Goal: Task Accomplishment & Management: Complete application form

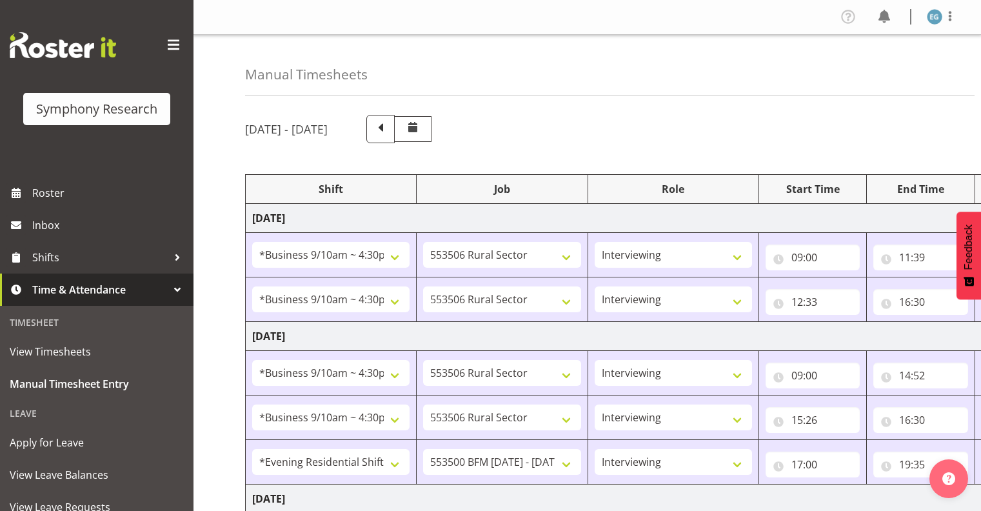
select select "26078"
select select "10587"
select select "26078"
select select "10587"
select select "26078"
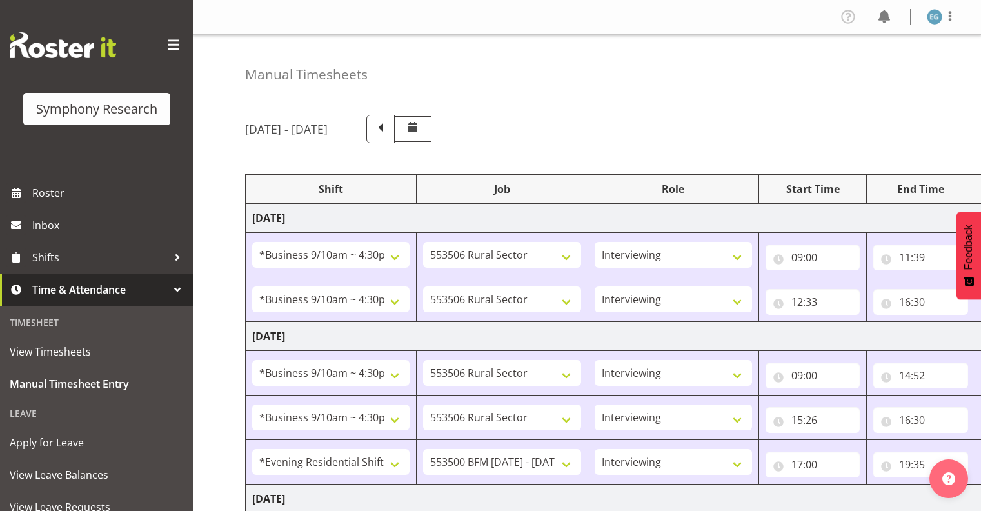
select select "10587"
select select "26078"
select select "10587"
select select "48116"
select select "10242"
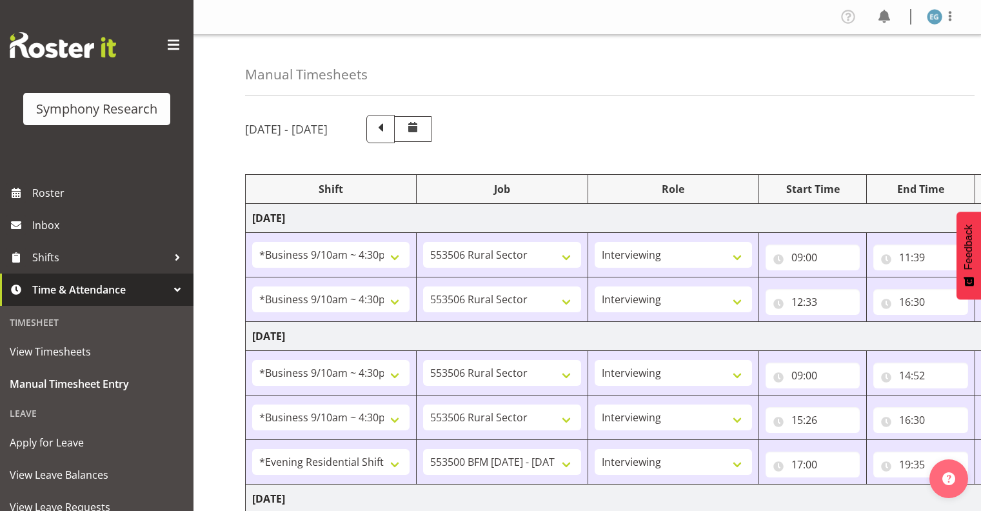
select select "26078"
select select "10587"
select select "26078"
select select "10587"
select select "48116"
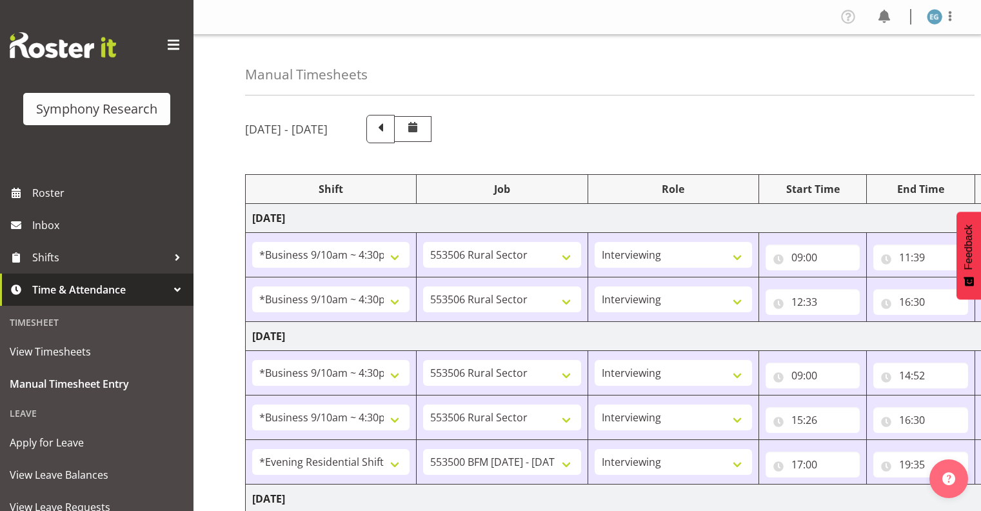
select select "10242"
select select "26078"
select select "10587"
select select "26078"
select select "10242"
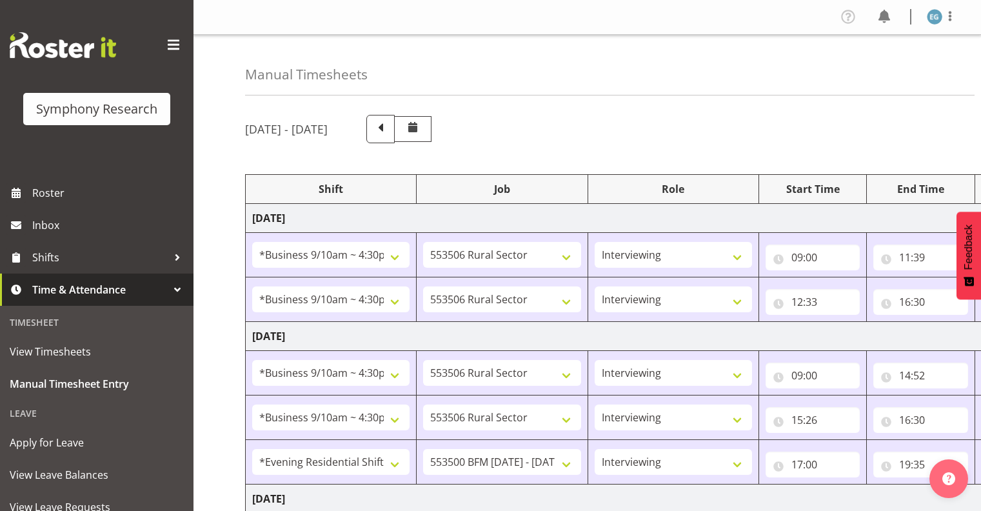
select select "26078"
select select "10587"
select select "26078"
select select "10242"
select select "26078"
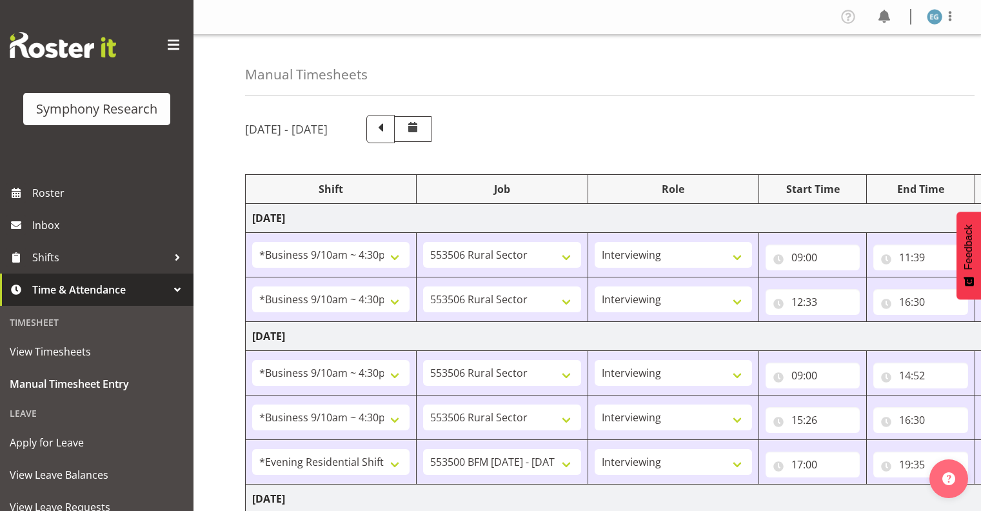
select select "10587"
select select "26078"
select select "10587"
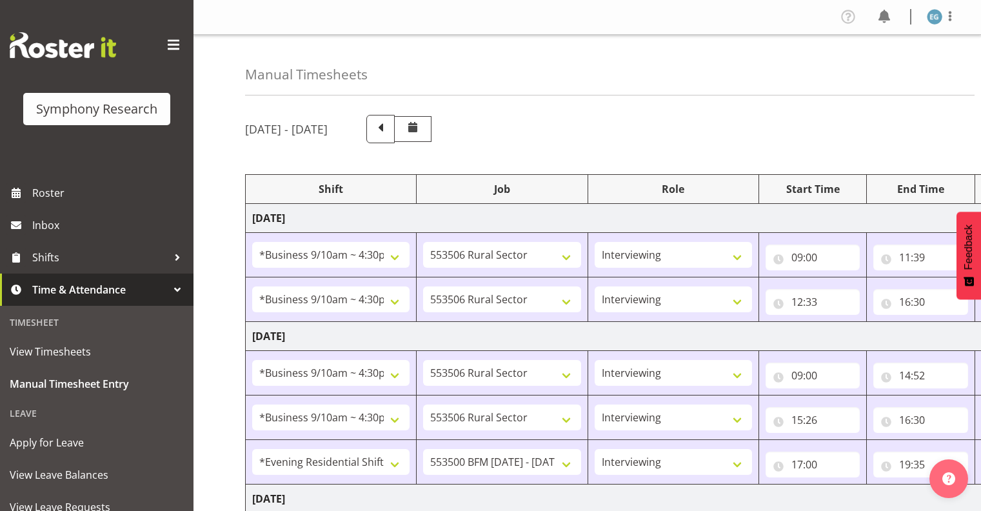
select select "10587"
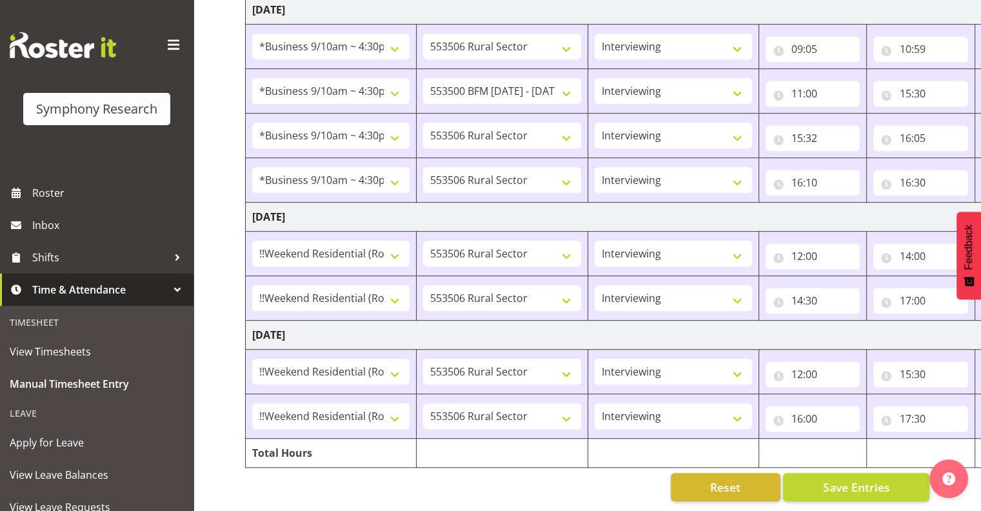
scroll to position [0, 167]
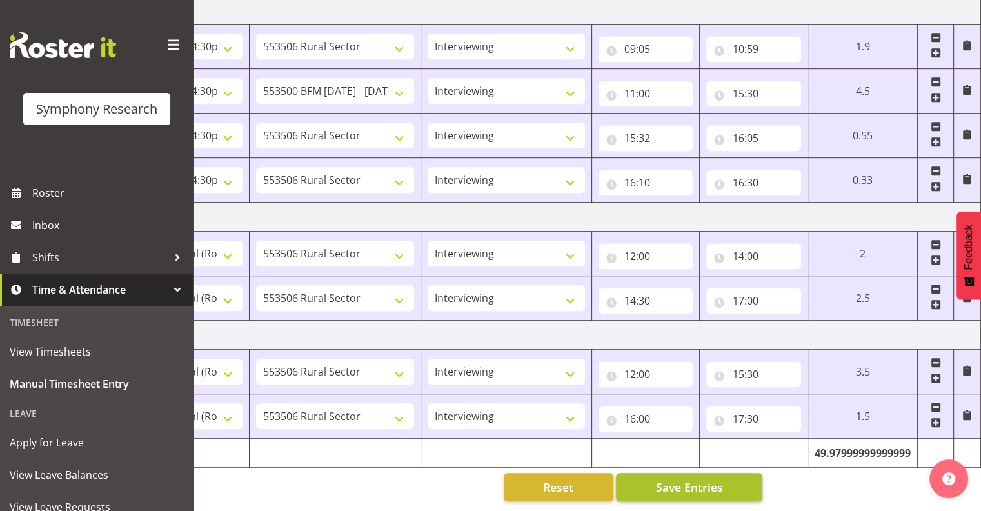
click at [685, 478] on span "Save Entries" at bounding box center [688, 486] width 67 height 17
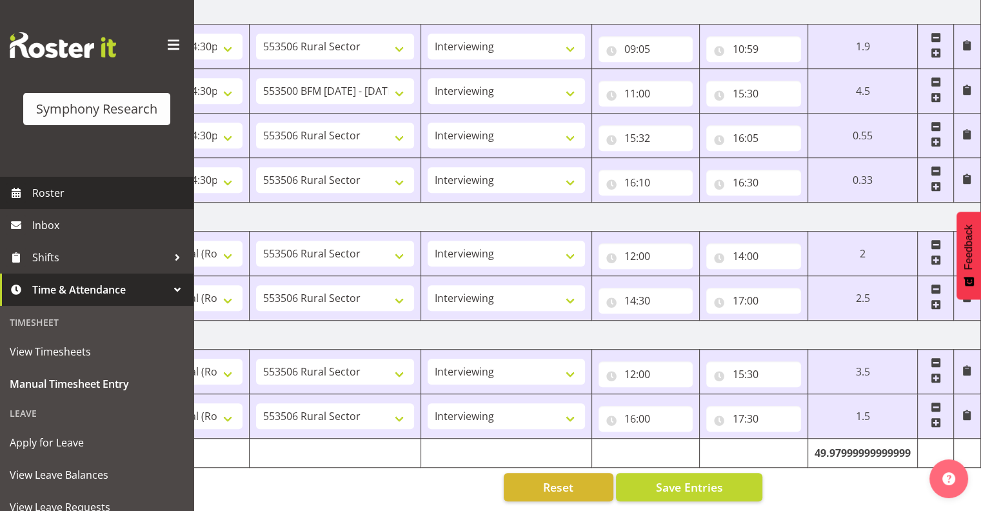
click at [50, 190] on span "Roster" at bounding box center [109, 192] width 155 height 19
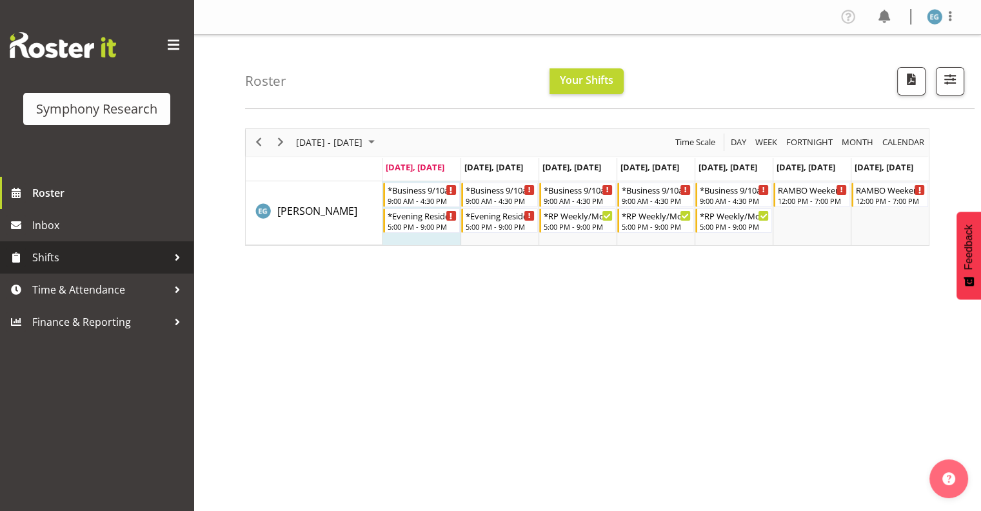
click at [54, 253] on span "Shifts" at bounding box center [99, 257] width 135 height 19
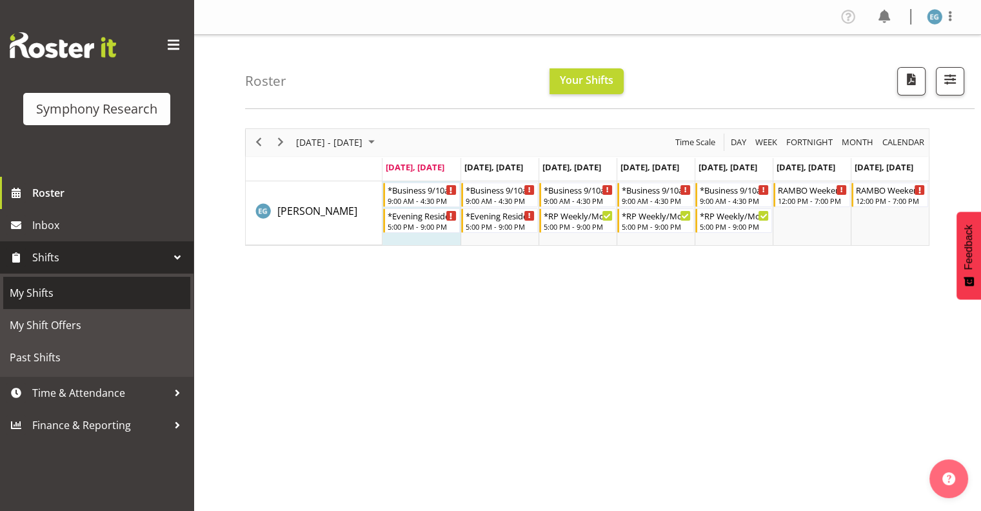
click at [50, 289] on span "My Shifts" at bounding box center [97, 292] width 174 height 19
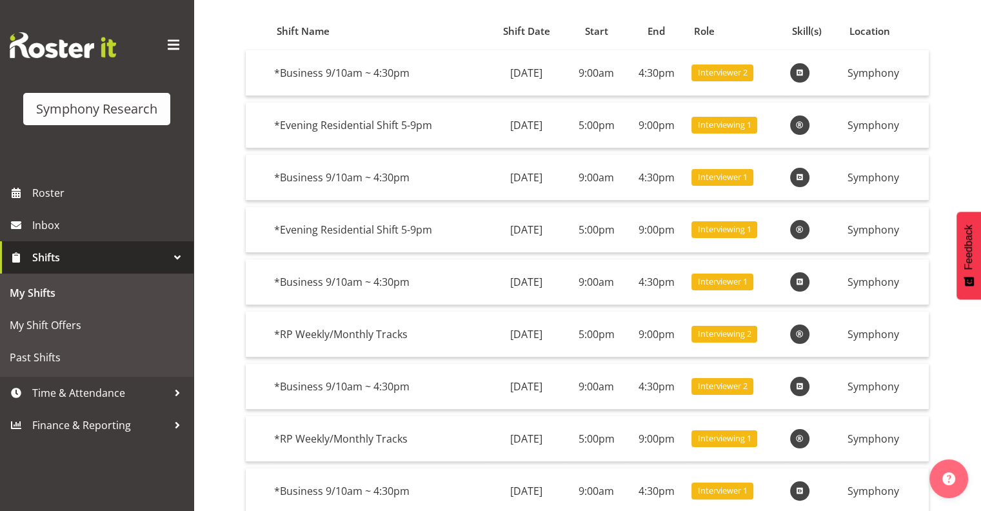
scroll to position [237, 0]
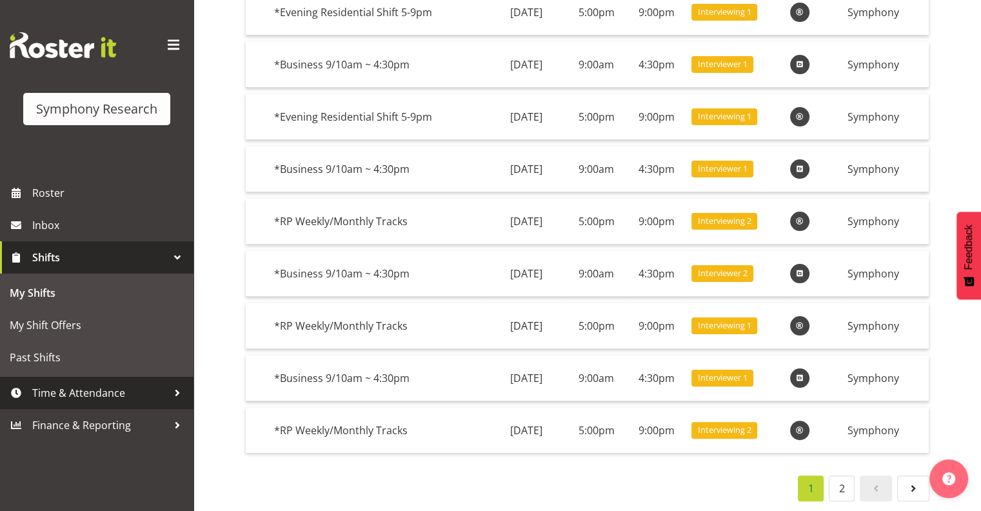
click at [100, 392] on span "Time & Attendance" at bounding box center [99, 392] width 135 height 19
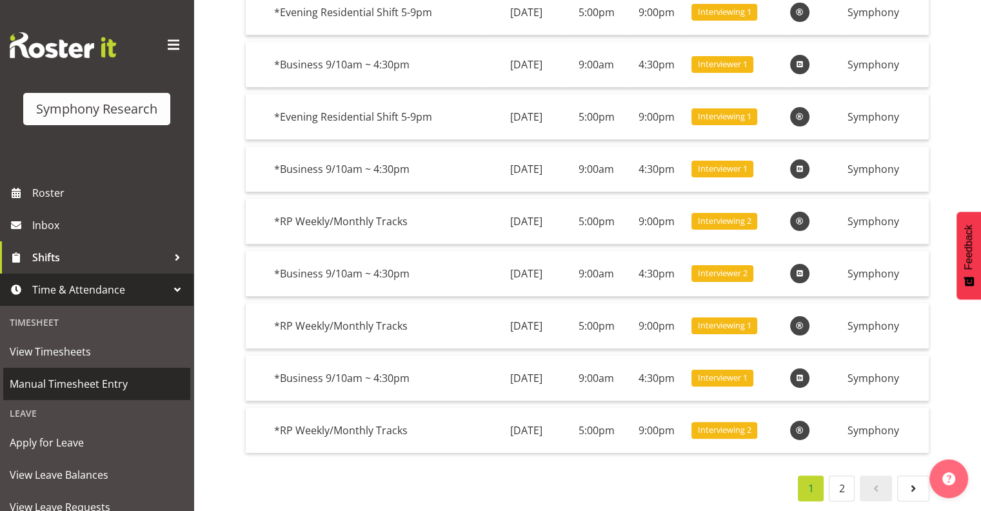
click at [106, 379] on span "Manual Timesheet Entry" at bounding box center [97, 383] width 174 height 19
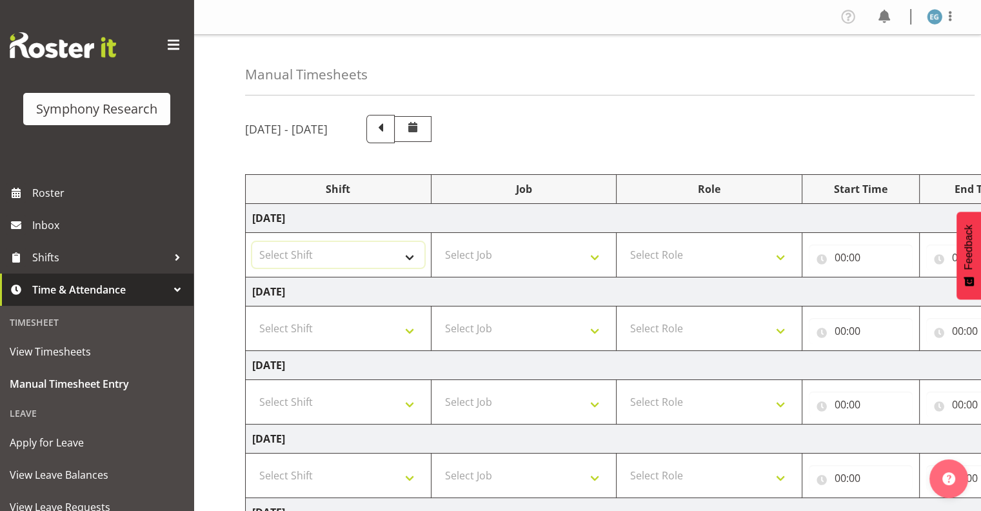
click at [411, 251] on select "Select Shift !!Weekend Residential (Roster IT Shift Label) *Business 9/10am ~ 4…" at bounding box center [338, 255] width 172 height 26
select select "26078"
click at [252, 242] on select "Select Shift !!Weekend Residential (Roster IT Shift Label) *Business 9/10am ~ 4…" at bounding box center [338, 255] width 172 height 26
click at [596, 254] on select "Select Job 550060 IF Admin 553492 World Poll Aus Wave 2 Main 2025 553493 World …" at bounding box center [524, 255] width 172 height 26
select select "10587"
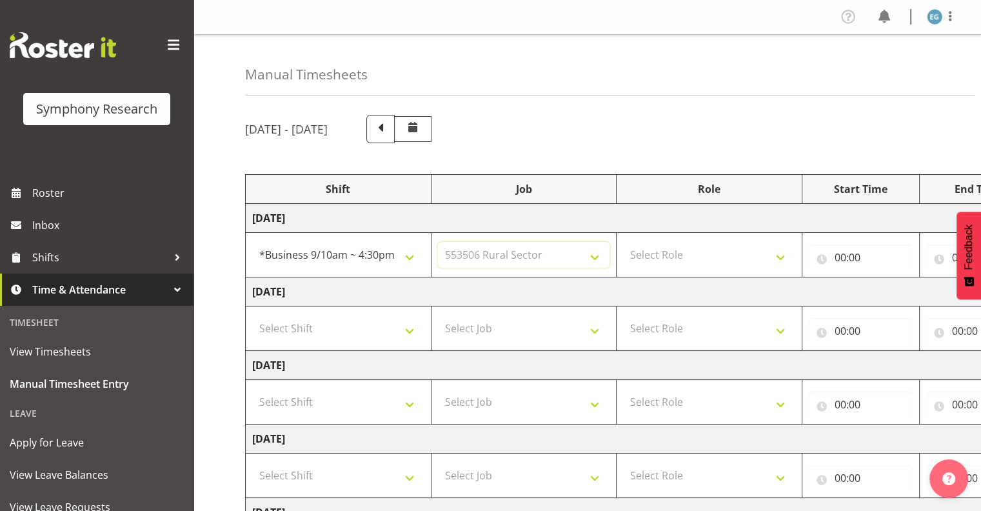
click at [438, 242] on select "Select Job 550060 IF Admin 553492 World Poll Aus Wave 2 Main 2025 553493 World …" at bounding box center [524, 255] width 172 height 26
click at [778, 253] on select "Select Role Interviewing Briefing" at bounding box center [709, 255] width 172 height 26
select select "47"
click at [623, 242] on select "Select Role Interviewing Briefing" at bounding box center [709, 255] width 172 height 26
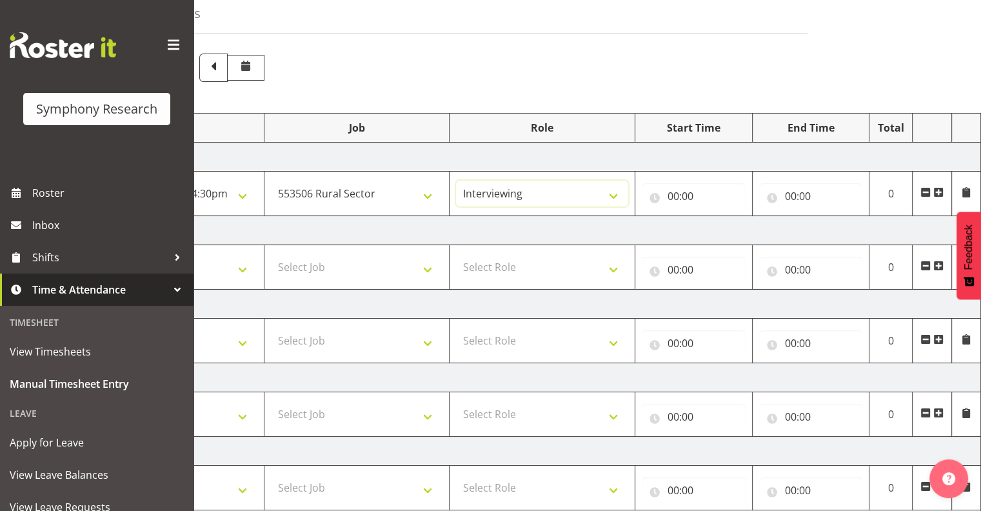
scroll to position [59, 0]
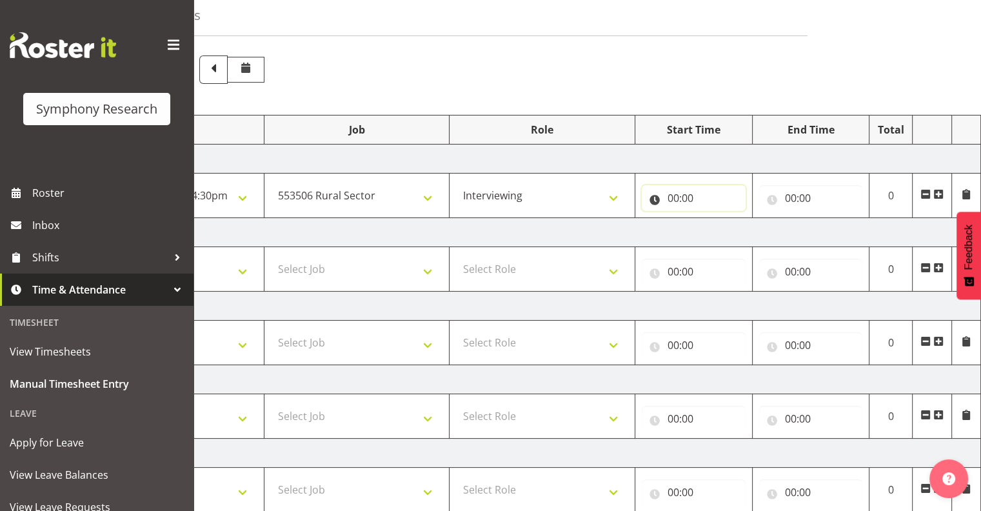
click at [672, 190] on input "00:00" at bounding box center [694, 198] width 104 height 26
click at [727, 228] on select "00 01 02 03 04 05 06 07 08 09 10 11 12 13 14 15 16 17 18 19 20 21 22 23" at bounding box center [729, 232] width 29 height 26
select select "9"
click at [715, 219] on select "00 01 02 03 04 05 06 07 08 09 10 11 12 13 14 15 16 17 18 19 20 21 22 23" at bounding box center [729, 232] width 29 height 26
type input "09:00"
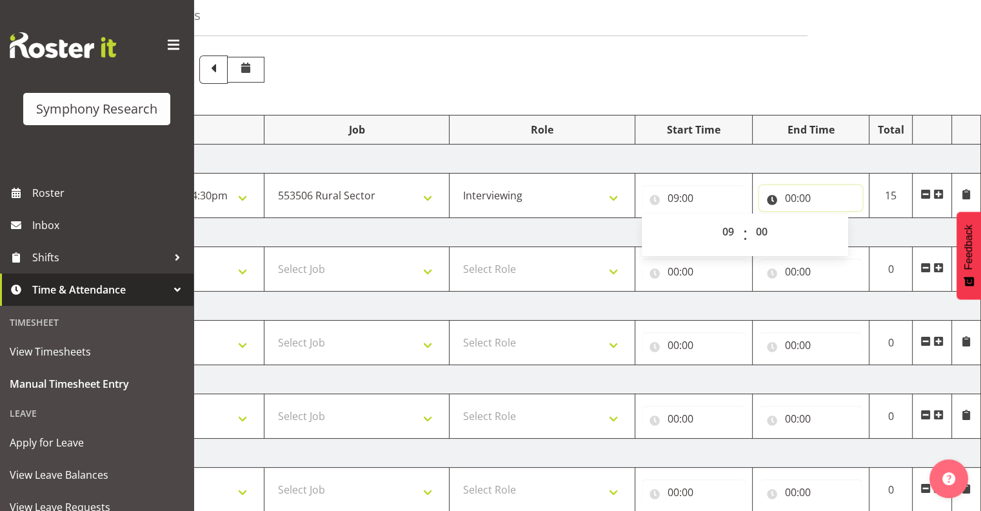
click at [805, 190] on input "00:00" at bounding box center [811, 198] width 104 height 26
click at [803, 194] on input "00:00" at bounding box center [811, 198] width 104 height 26
click at [797, 193] on input "00:00" at bounding box center [811, 198] width 104 height 26
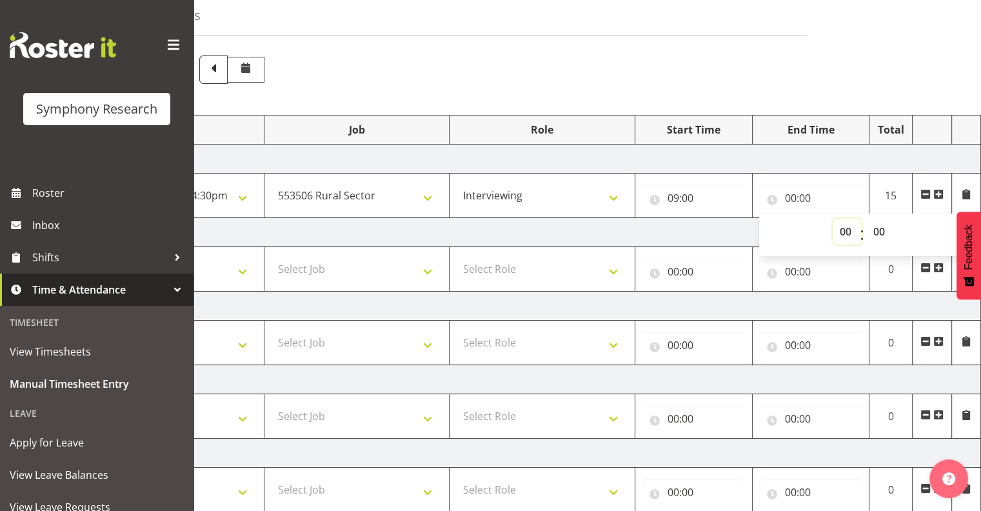
click at [843, 227] on select "00 01 02 03 04 05 06 07 08 09 10 11 12 13 14 15 16 17 18 19 20 21 22 23" at bounding box center [846, 232] width 29 height 26
select select "13"
click at [832, 219] on select "00 01 02 03 04 05 06 07 08 09 10 11 12 13 14 15 16 17 18 19 20 21 22 23" at bounding box center [846, 232] width 29 height 26
type input "13:00"
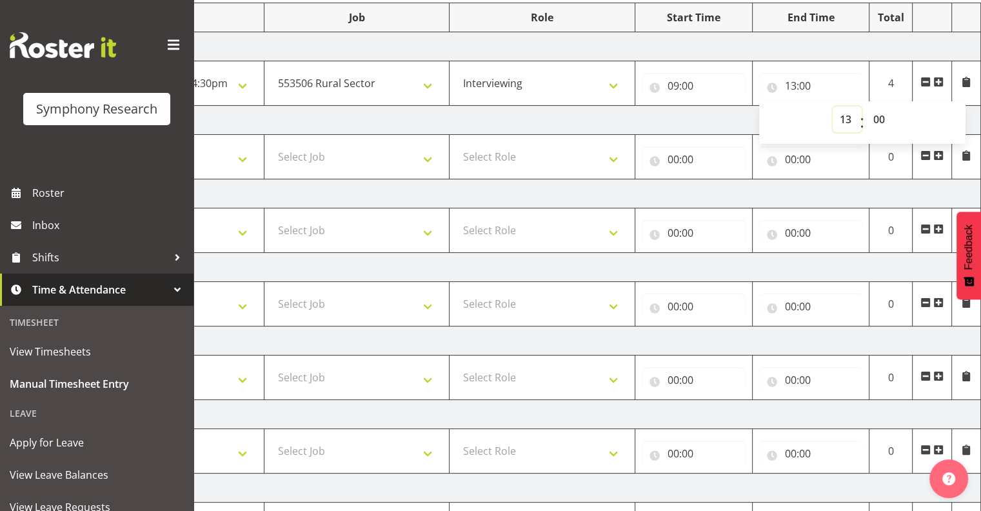
scroll to position [287, 0]
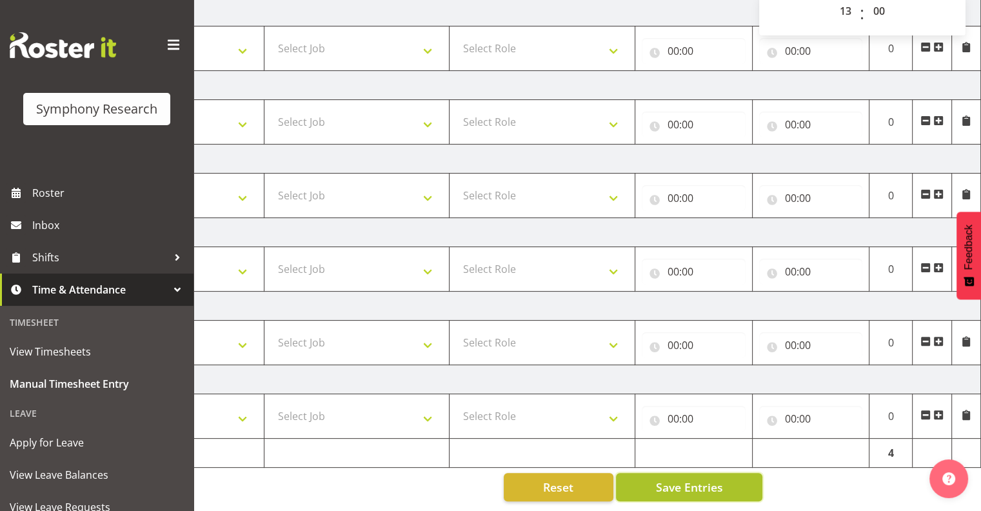
click at [663, 478] on span "Save Entries" at bounding box center [688, 486] width 67 height 17
click at [700, 478] on span "Save Entries" at bounding box center [688, 486] width 67 height 17
click at [691, 478] on span "Save Entries" at bounding box center [688, 486] width 67 height 17
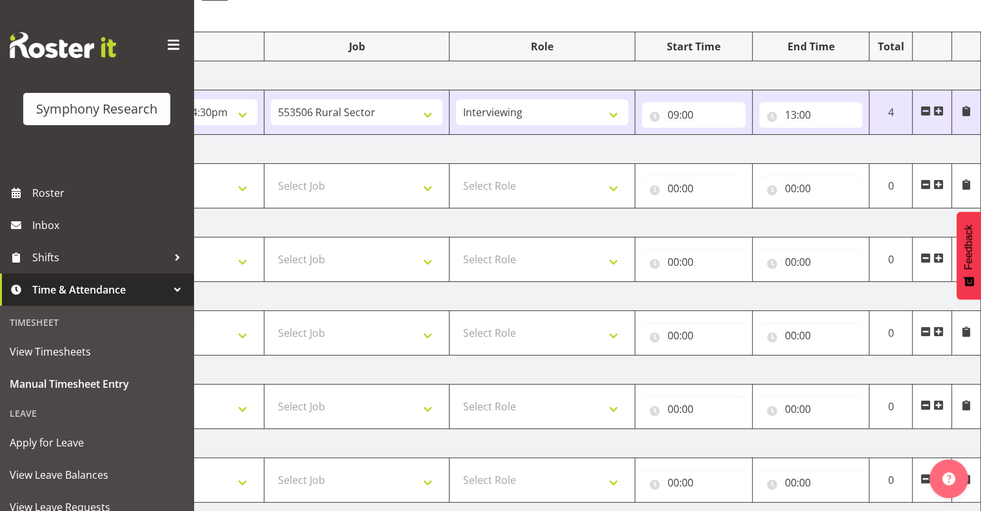
scroll to position [143, 0]
click at [939, 110] on span at bounding box center [938, 110] width 10 height 10
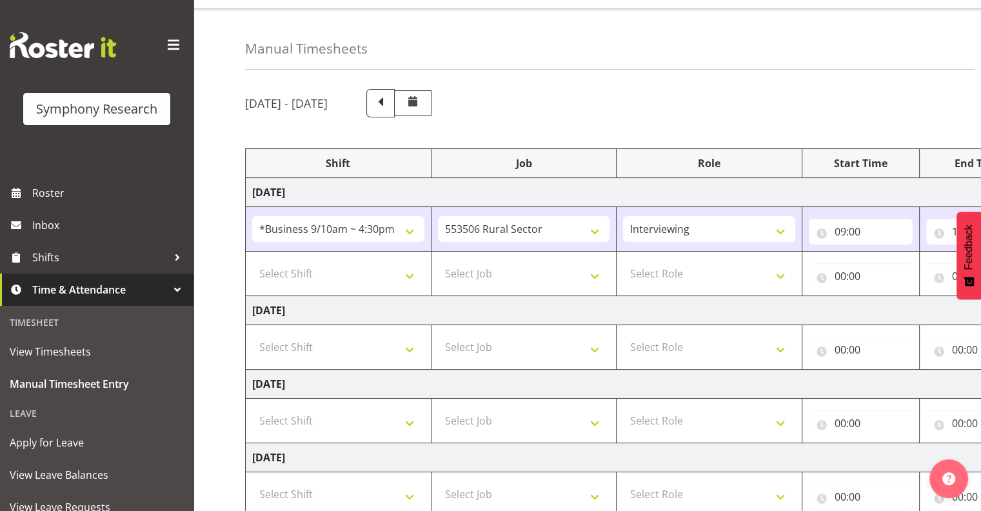
scroll to position [23, 0]
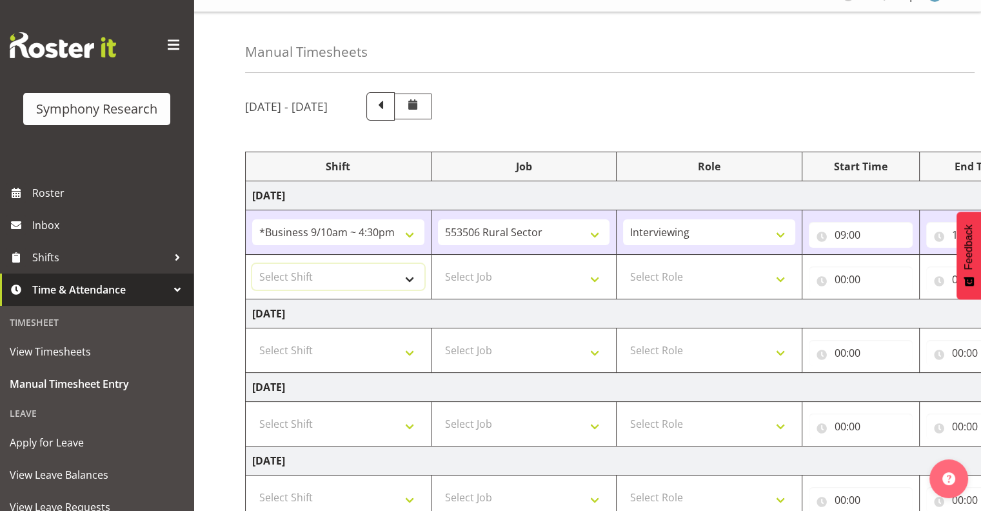
click at [410, 277] on select "Select Shift !!Weekend Residential (Roster IT Shift Label) *Business 9/10am ~ 4…" at bounding box center [338, 277] width 172 height 26
select select "26078"
click at [252, 264] on select "Select Shift !!Weekend Residential (Roster IT Shift Label) *Business 9/10am ~ 4…" at bounding box center [338, 277] width 172 height 26
click at [593, 274] on select "Select Job 550060 IF Admin 553492 World Poll Aus Wave 2 Main 2025 553493 World …" at bounding box center [524, 277] width 172 height 26
select select "10587"
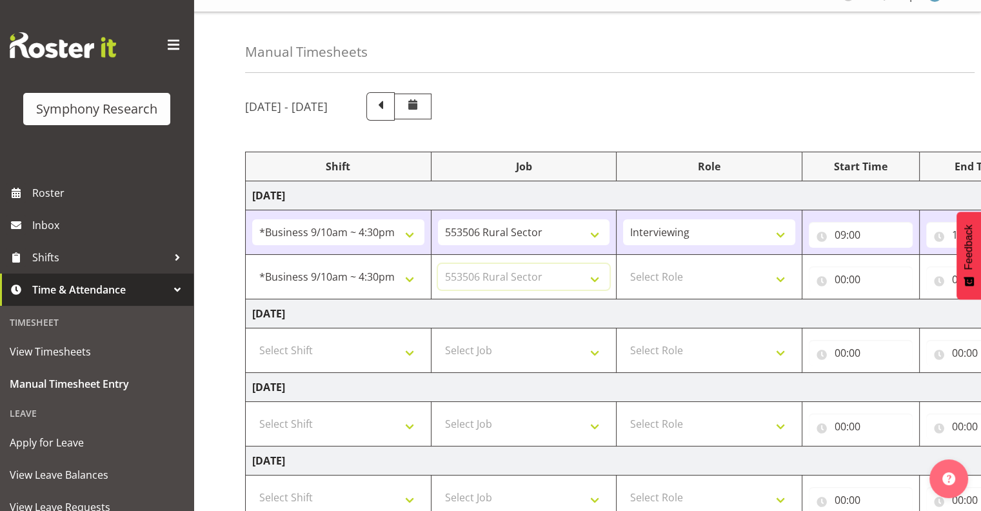
click at [438, 264] on select "Select Job 550060 IF Admin 553492 World Poll Aus Wave 2 Main 2025 553493 World …" at bounding box center [524, 277] width 172 height 26
click at [781, 275] on select "Select Role Interviewing Briefing" at bounding box center [709, 277] width 172 height 26
select select "47"
click at [623, 264] on select "Select Role Interviewing Briefing" at bounding box center [709, 277] width 172 height 26
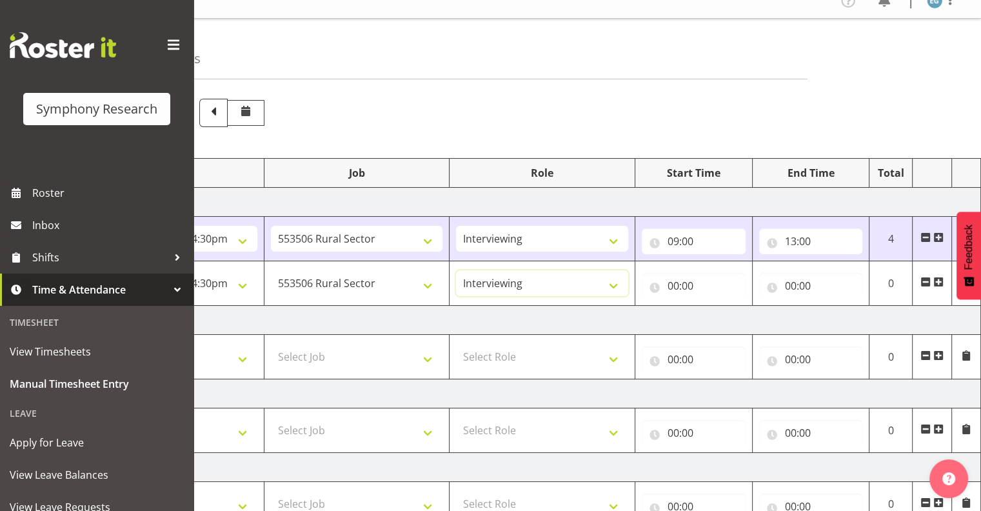
scroll to position [0, 0]
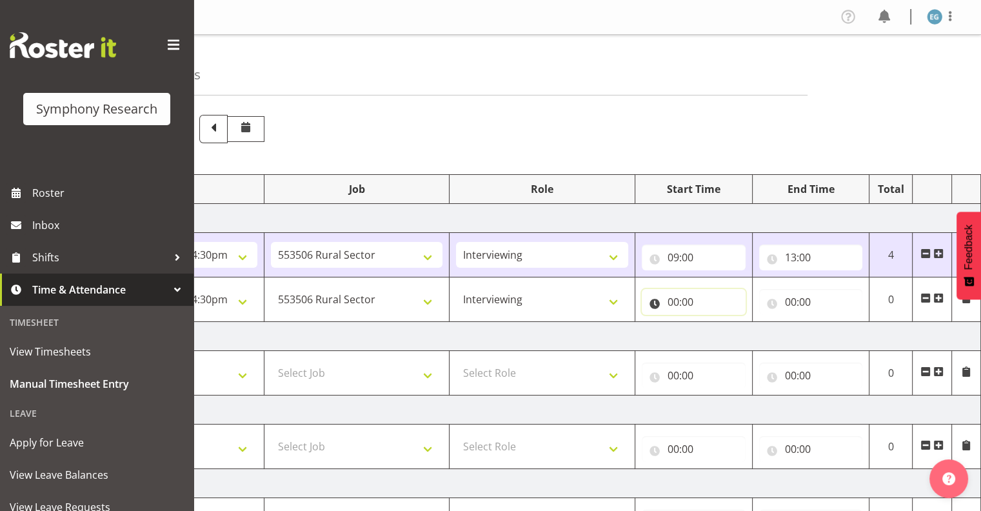
click at [688, 297] on input "00:00" at bounding box center [694, 302] width 104 height 26
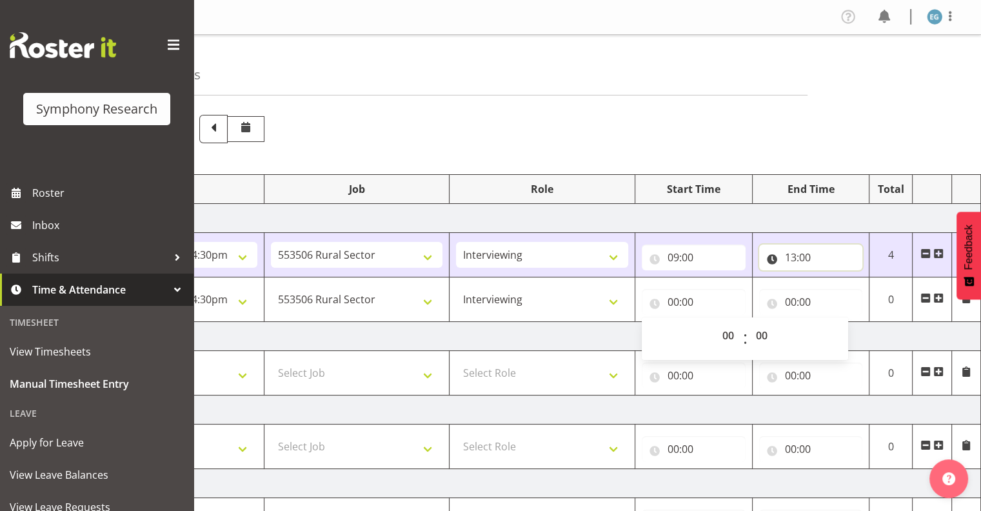
click at [801, 251] on input "13:00" at bounding box center [811, 257] width 104 height 26
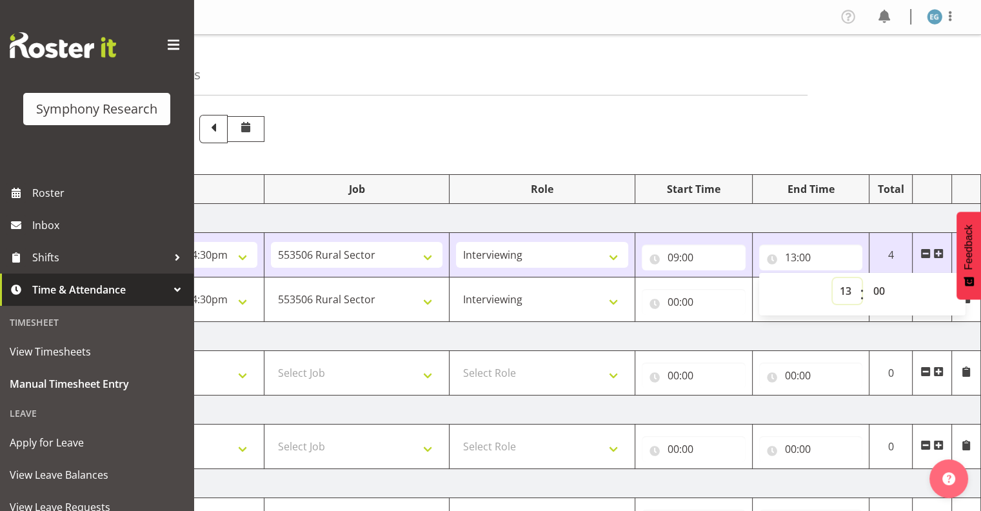
click at [845, 287] on select "00 01 02 03 04 05 06 07 08 09 10 11 12 13 14 15 16 17 18 19 20 21 22 23" at bounding box center [846, 291] width 29 height 26
select select "12"
click at [832, 278] on select "00 01 02 03 04 05 06 07 08 09 10 11 12 13 14 15 16 17 18 19 20 21 22 23" at bounding box center [846, 291] width 29 height 26
type input "12:00"
click at [879, 284] on select "00 01 02 03 04 05 06 07 08 09 10 11 12 13 14 15 16 17 18 19 20 21 22 23 24 25 2…" at bounding box center [880, 291] width 29 height 26
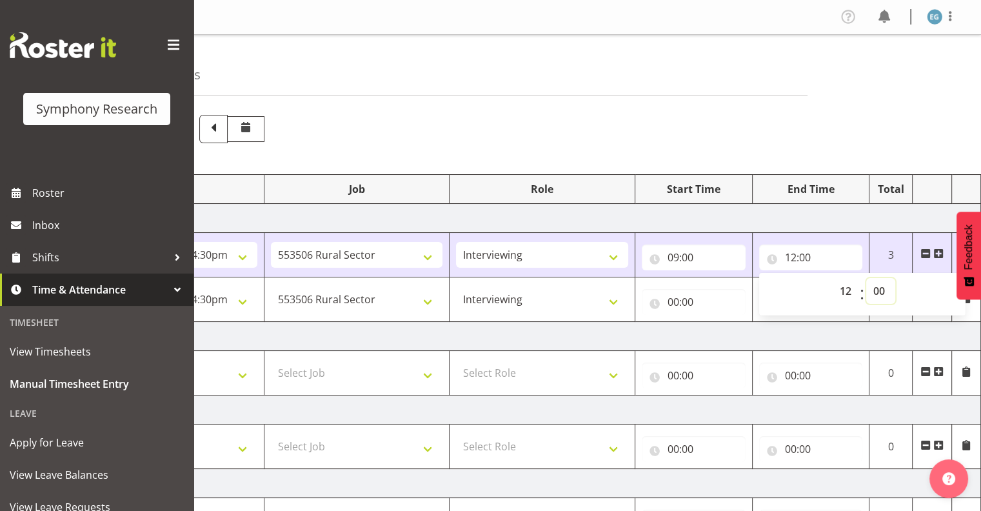
select select "30"
click at [866, 278] on select "00 01 02 03 04 05 06 07 08 09 10 11 12 13 14 15 16 17 18 19 20 21 22 23 24 25 2…" at bounding box center [880, 291] width 29 height 26
type input "12:30"
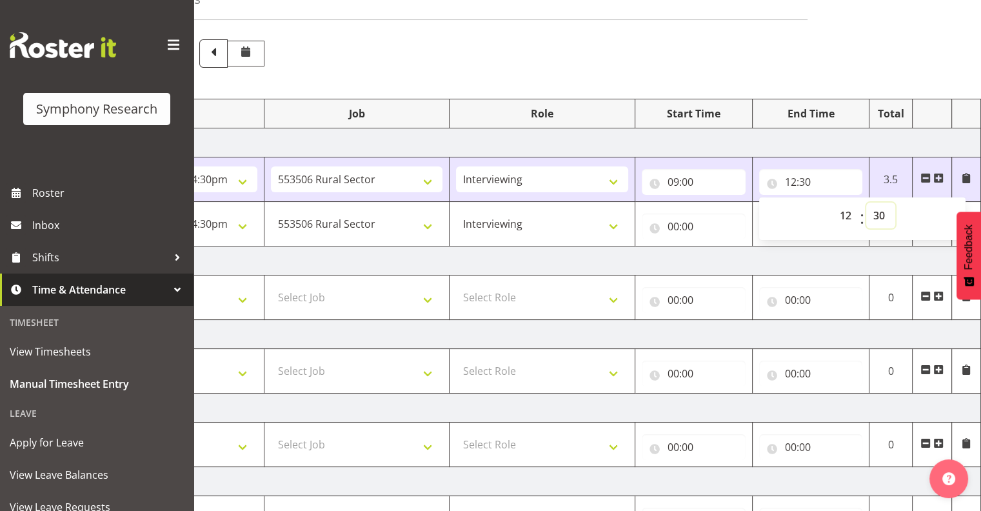
click at [879, 210] on select "00 01 02 03 04 05 06 07 08 09 10 11 12 13 14 15 16 17 18 19 20 21 22 23 24 25 2…" at bounding box center [880, 215] width 29 height 26
click at [678, 217] on input "00:00" at bounding box center [694, 226] width 104 height 26
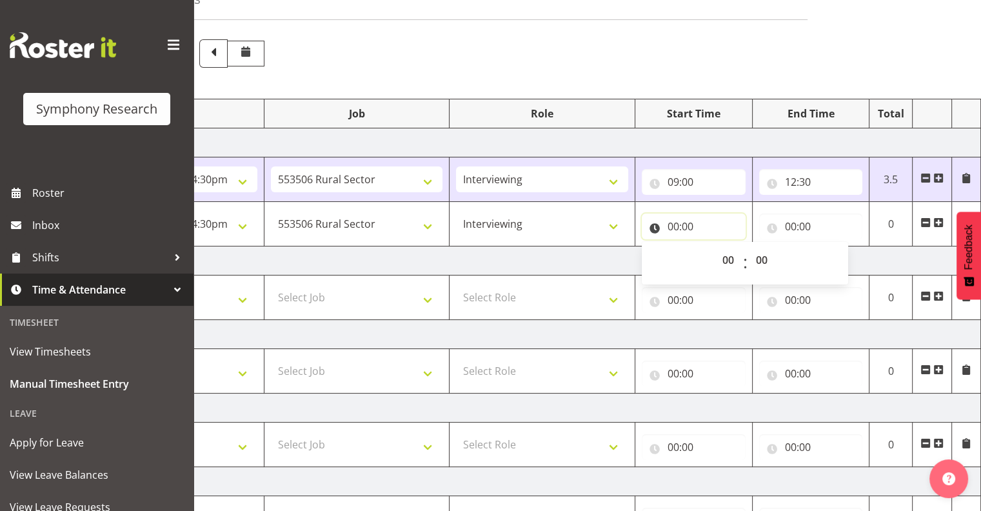
click at [671, 221] on input "00:00" at bounding box center [694, 226] width 104 height 26
click at [673, 221] on input "00:00" at bounding box center [694, 226] width 104 height 26
click at [727, 254] on select "00 01 02 03 04 05 06 07 08 09 10 11 12 13 14 15 16 17 18 19 20 21 22 23" at bounding box center [729, 260] width 29 height 26
select select "13"
click at [715, 247] on select "00 01 02 03 04 05 06 07 08 09 10 11 12 13 14 15 16 17 18 19 20 21 22 23" at bounding box center [729, 260] width 29 height 26
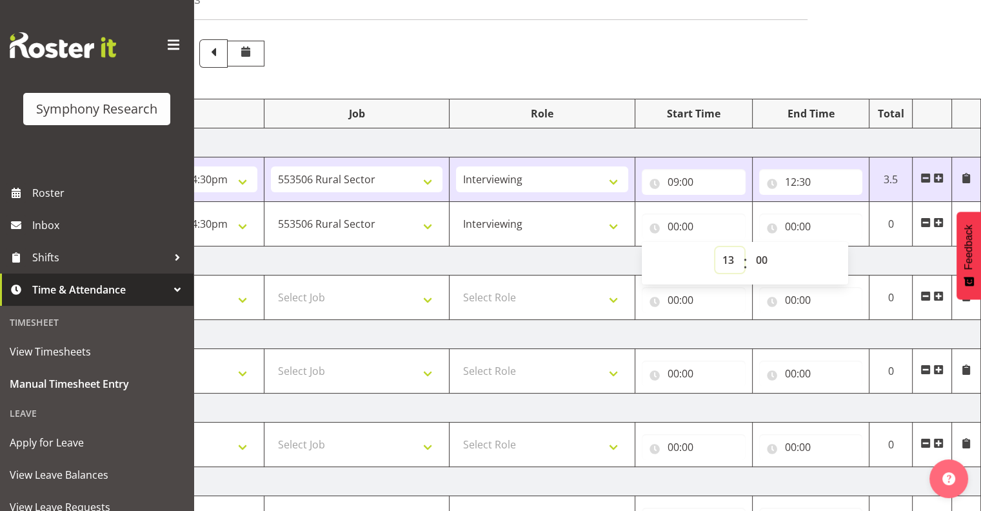
type input "13:00"
click at [807, 222] on input "00:00" at bounding box center [811, 226] width 104 height 26
click at [846, 255] on select "00 01 02 03 04 05 06 07 08 09 10 11 12 13 14 15 16 17 18 19 20 21 22 23" at bounding box center [846, 260] width 29 height 26
select select "16"
click at [832, 247] on select "00 01 02 03 04 05 06 07 08 09 10 11 12 13 14 15 16 17 18 19 20 21 22 23" at bounding box center [846, 260] width 29 height 26
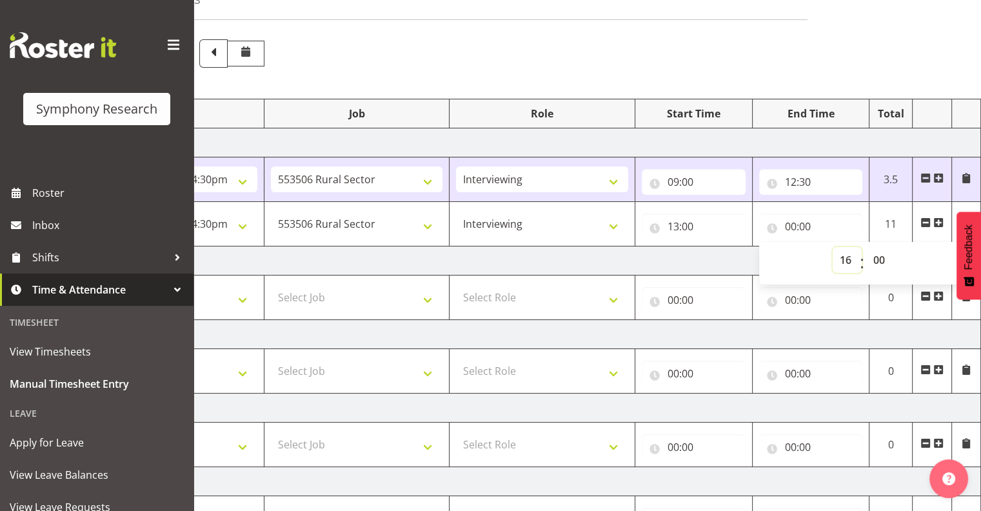
type input "16:00"
click at [879, 253] on select "00 01 02 03 04 05 06 07 08 09 10 11 12 13 14 15 16 17 18 19 20 21 22 23 24 25 2…" at bounding box center [880, 260] width 29 height 26
select select "30"
click at [866, 247] on select "00 01 02 03 04 05 06 07 08 09 10 11 12 13 14 15 16 17 18 19 20 21 22 23 24 25 2…" at bounding box center [880, 260] width 29 height 26
type input "16:30"
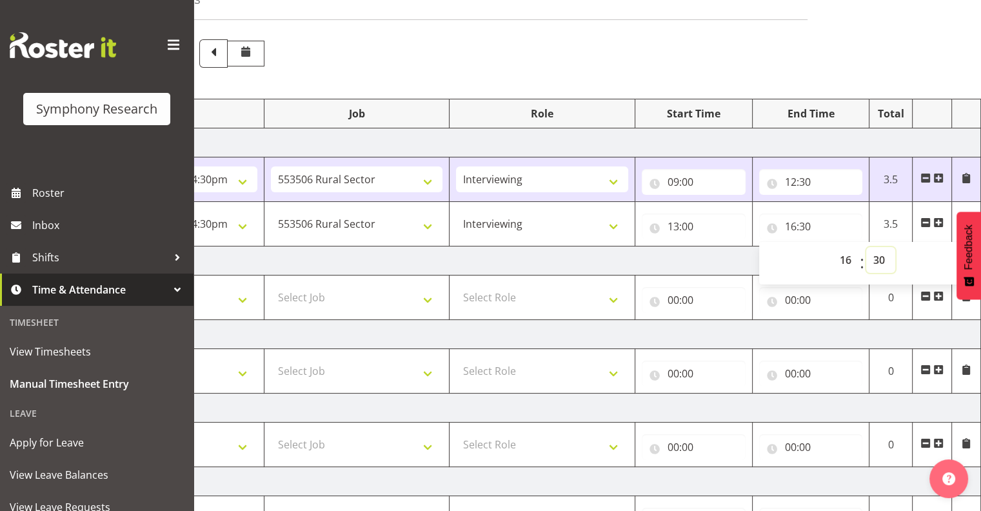
scroll to position [331, 0]
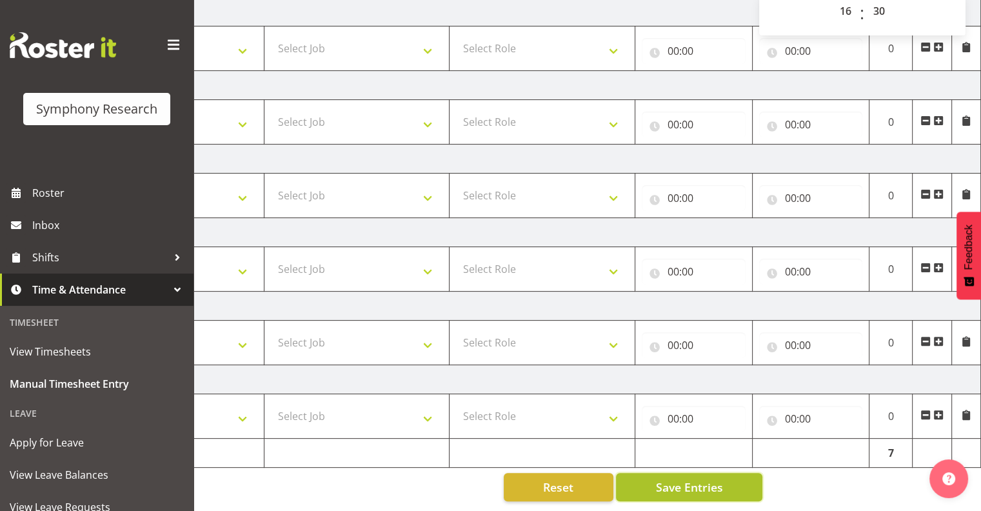
click at [680, 478] on span "Save Entries" at bounding box center [688, 486] width 67 height 17
click at [695, 478] on span "Save Entries" at bounding box center [688, 486] width 67 height 17
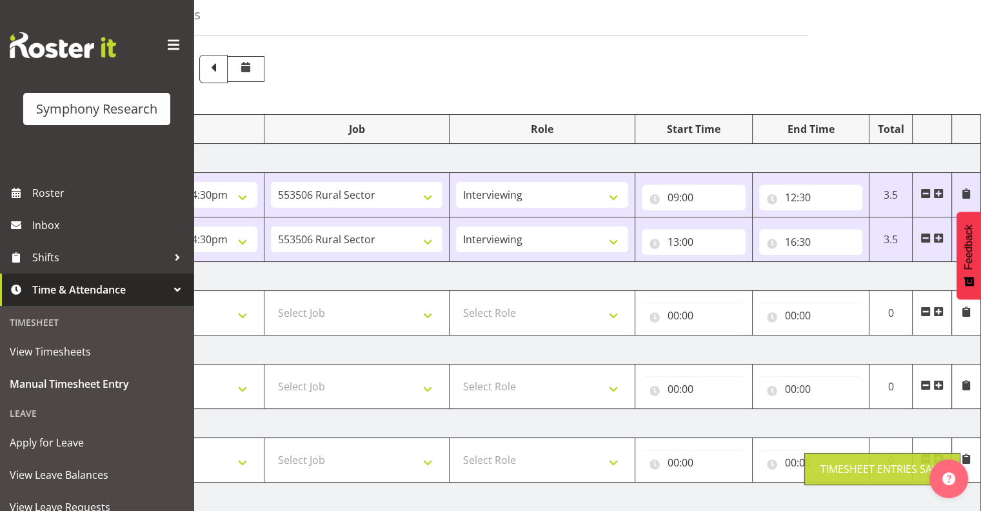
scroll to position [0, 0]
